Goal: Check status: Check status

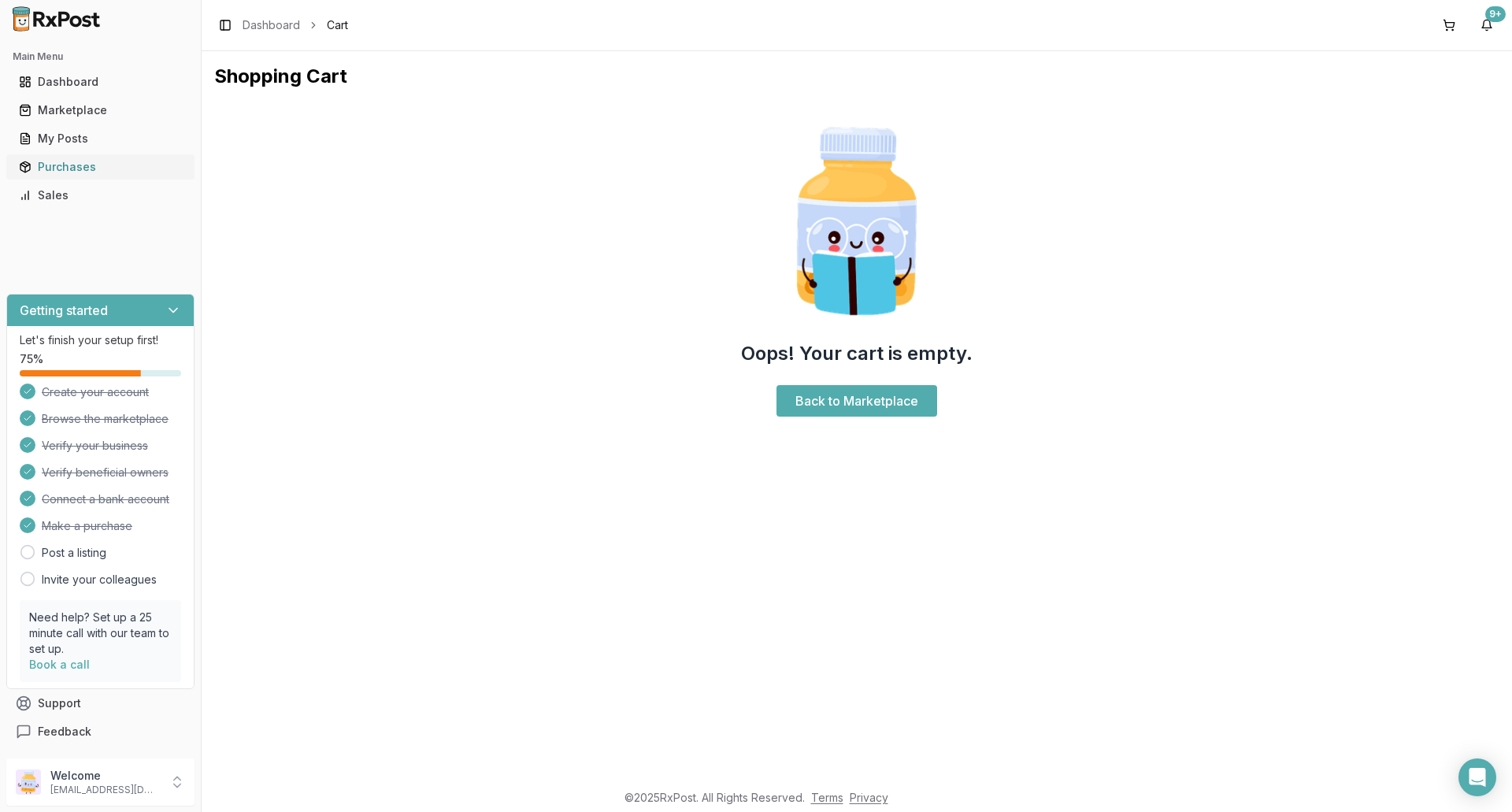
drag, startPoint x: 0, startPoint y: 0, endPoint x: 61, endPoint y: 160, distance: 171.2
click at [61, 160] on div "Purchases" at bounding box center [100, 167] width 163 height 16
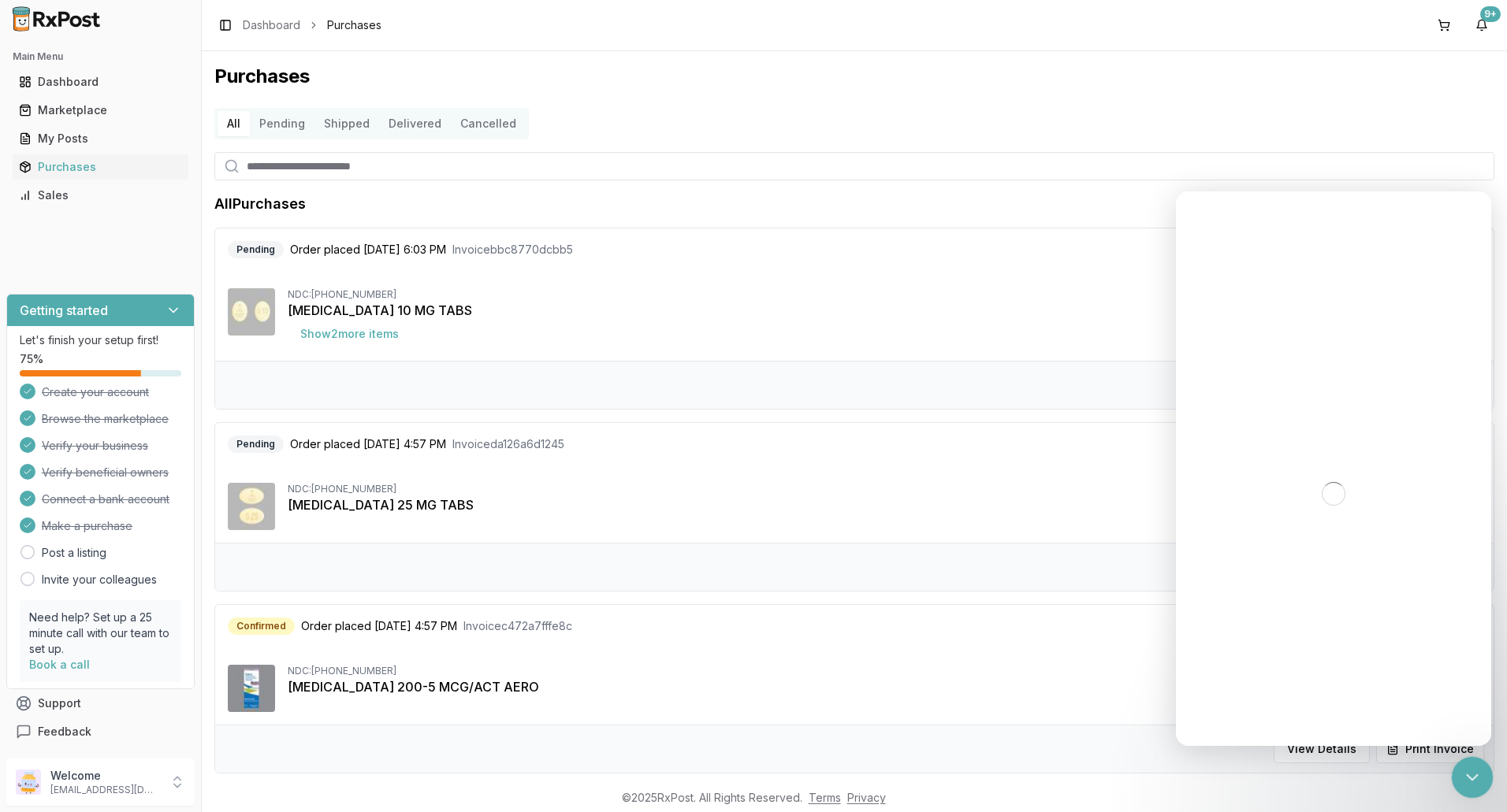
click at [1466, 780] on icon "Close Intercom Messenger" at bounding box center [1470, 775] width 19 height 19
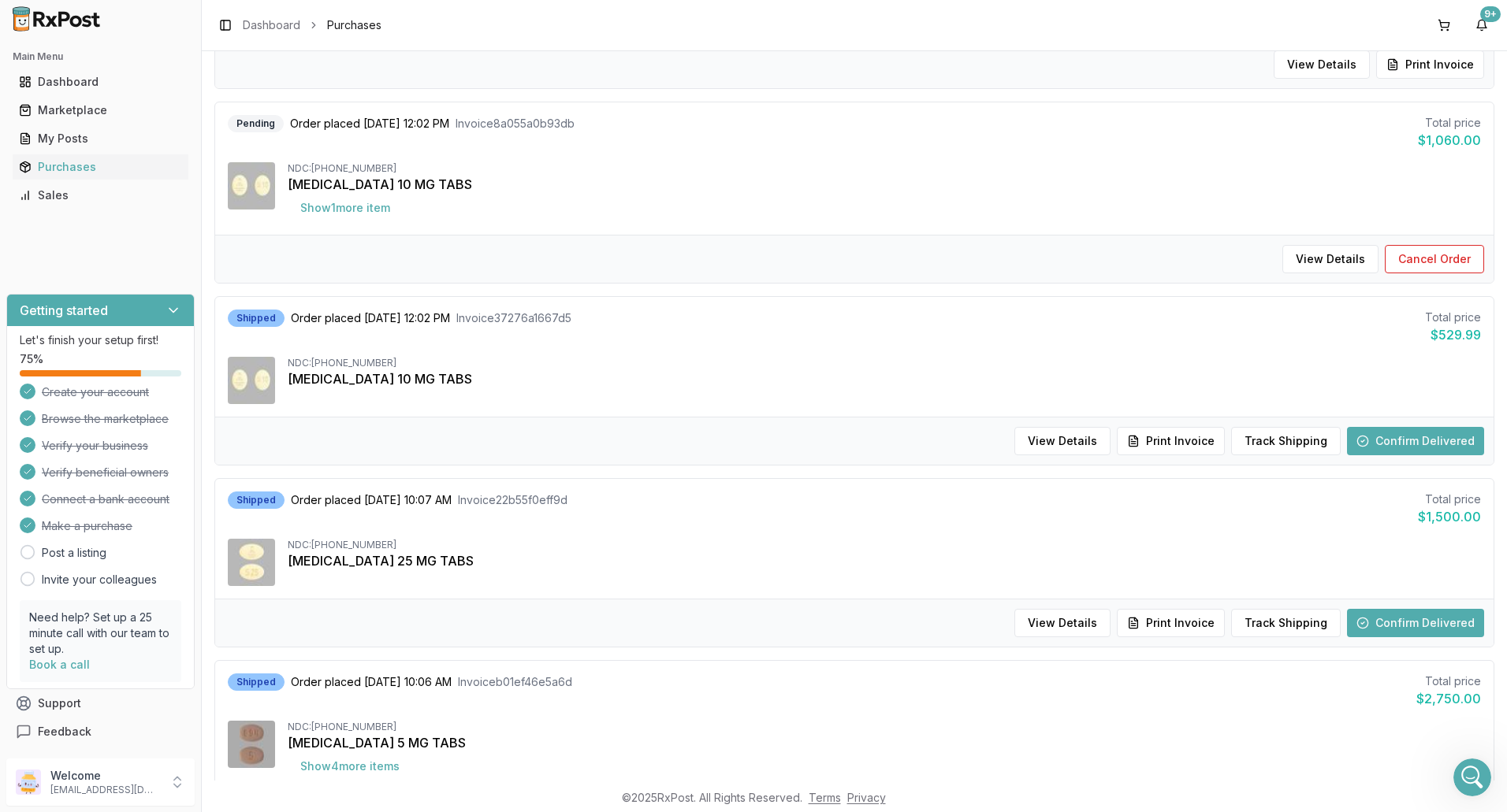
scroll to position [788, 0]
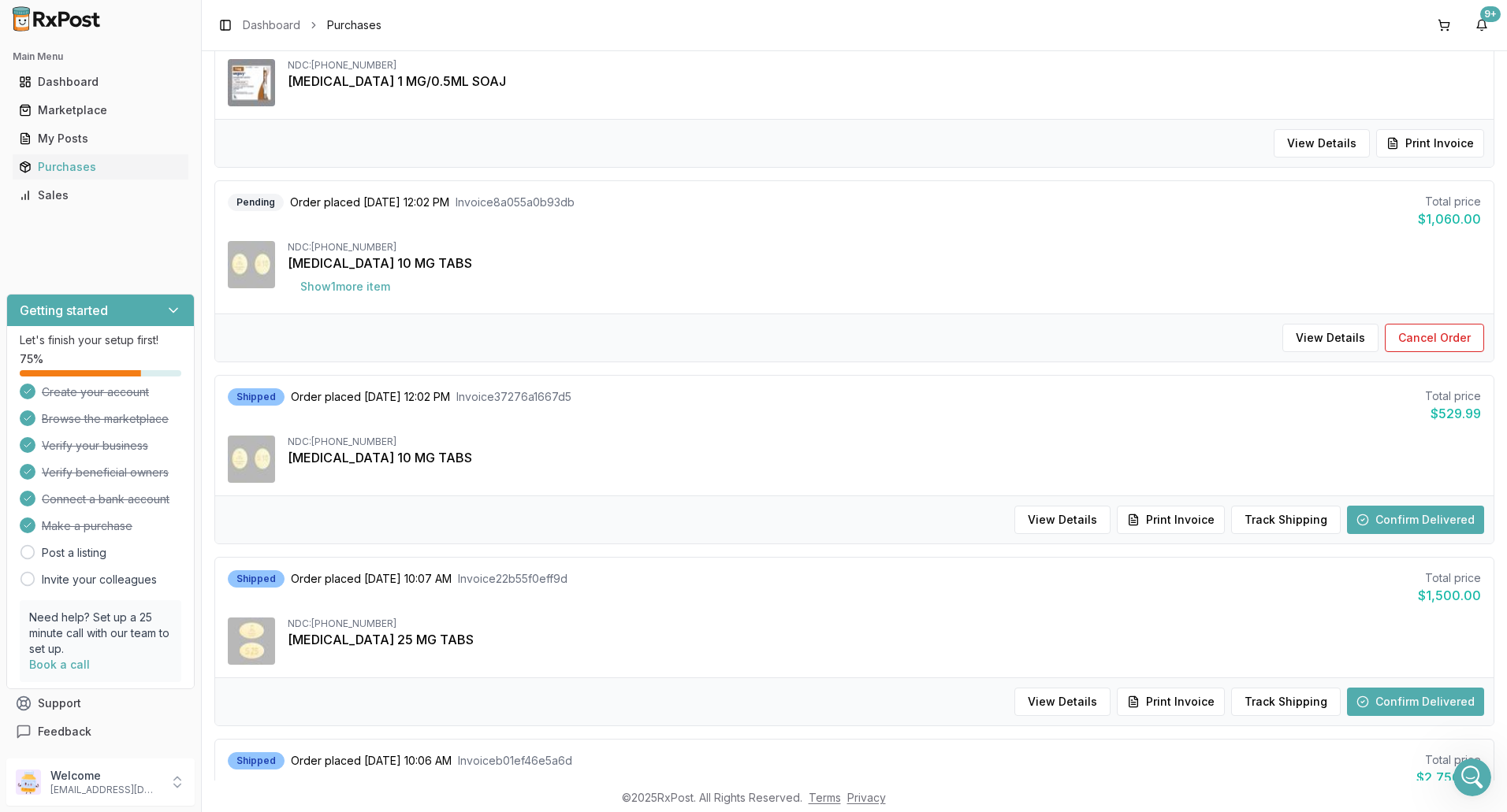
click at [1402, 702] on button "Confirm Delivered" at bounding box center [1415, 702] width 137 height 28
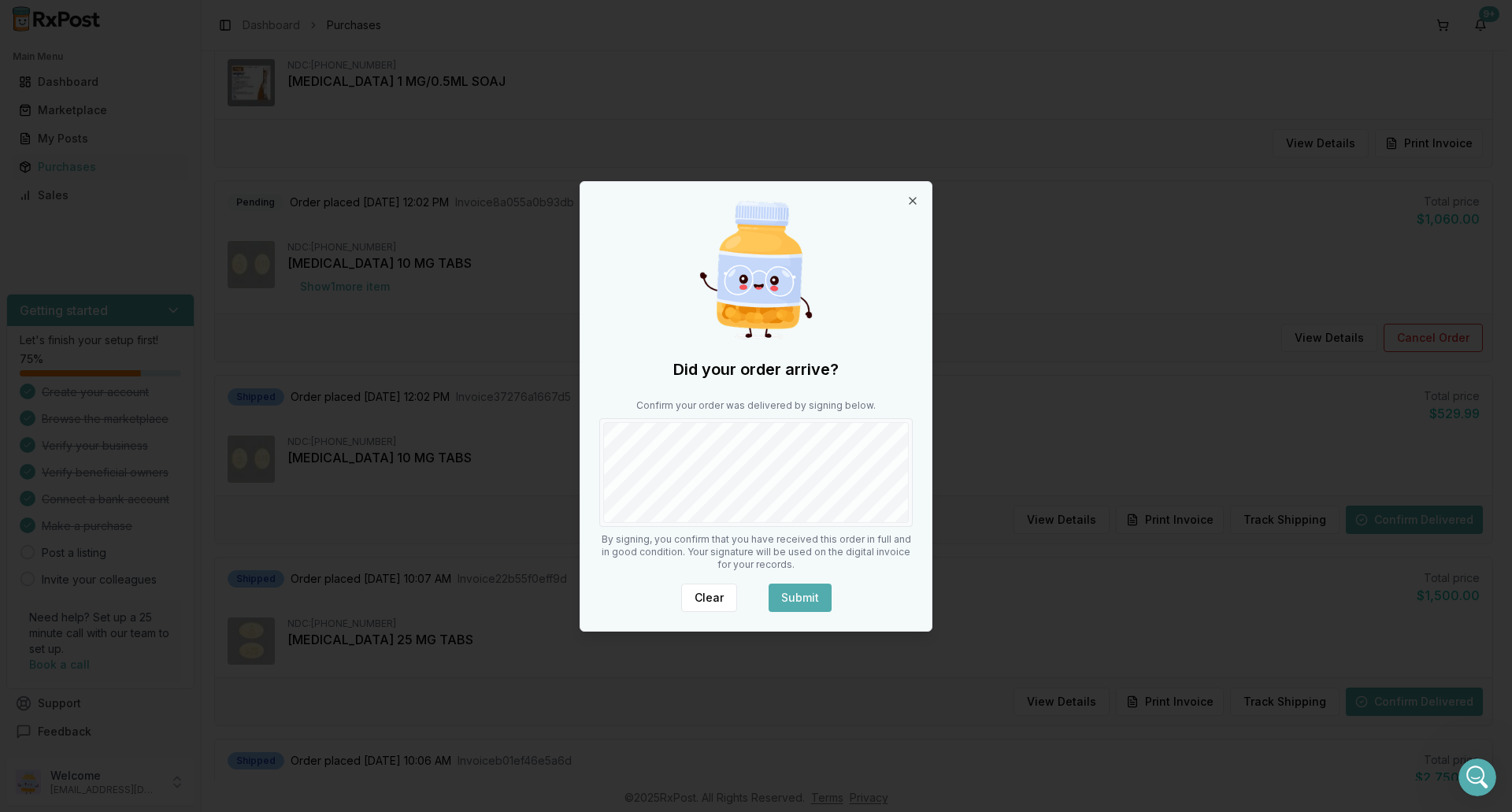
click at [814, 590] on button "Submit" at bounding box center [801, 598] width 63 height 28
